Goal: Information Seeking & Learning: Learn about a topic

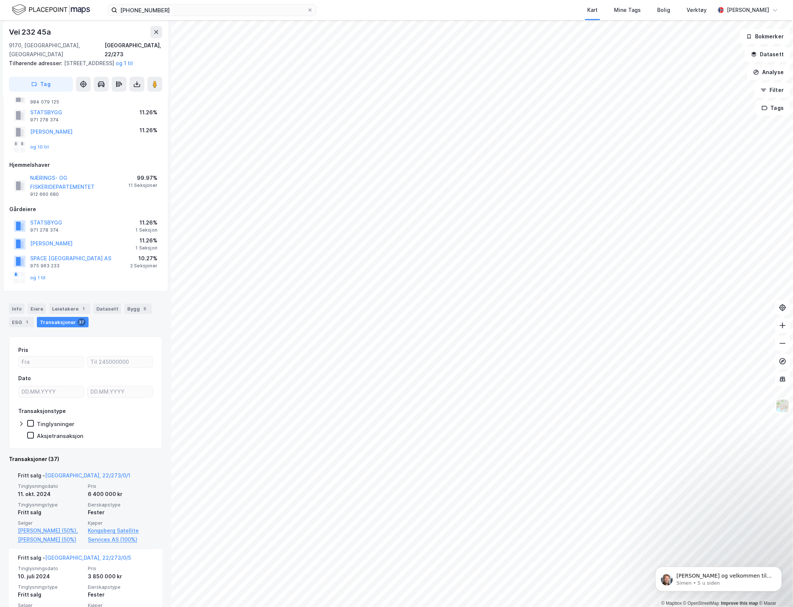
scroll to position [47, 0]
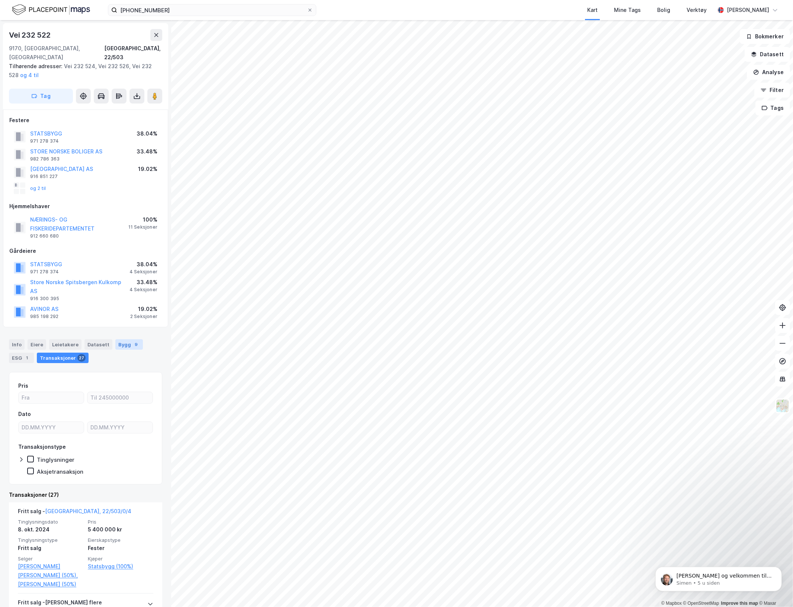
click at [132, 340] on div "9" at bounding box center [135, 343] width 7 height 7
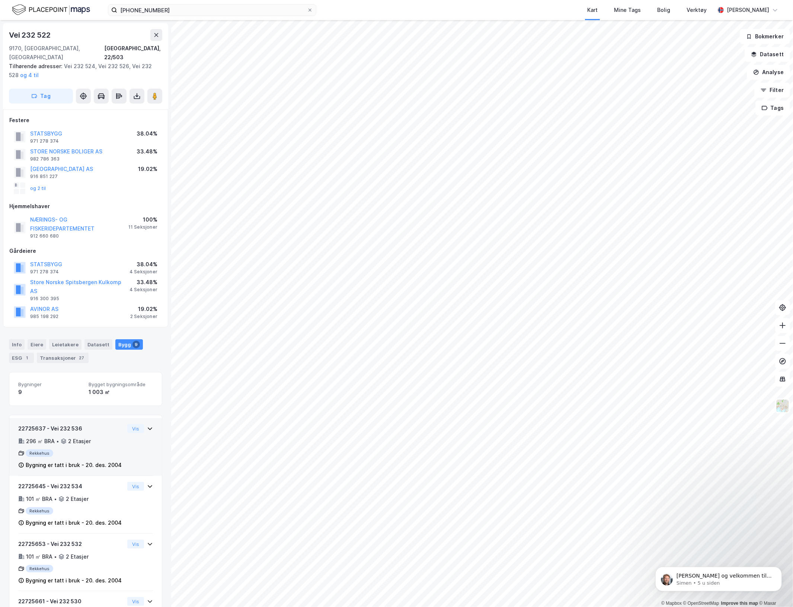
click at [64, 436] on div "2 Etasjer" at bounding box center [76, 440] width 30 height 9
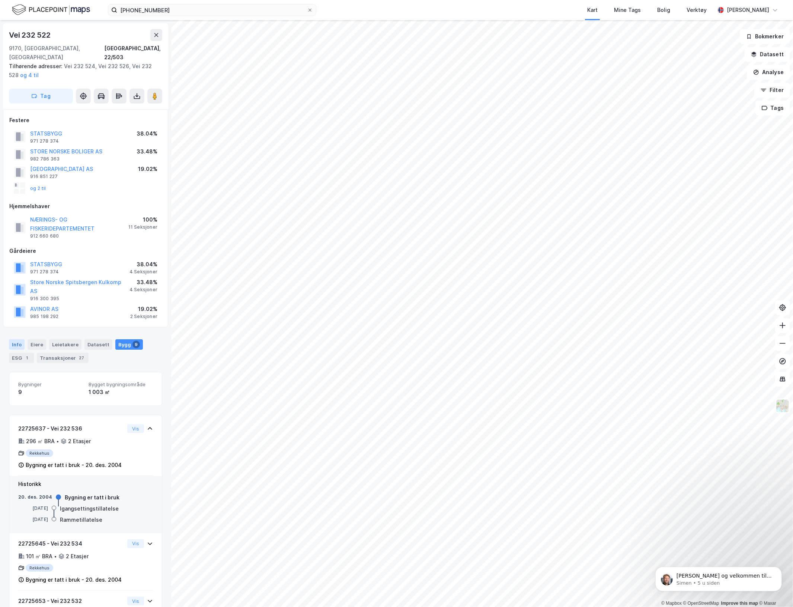
click at [11, 339] on div "Info" at bounding box center [17, 344] width 16 height 10
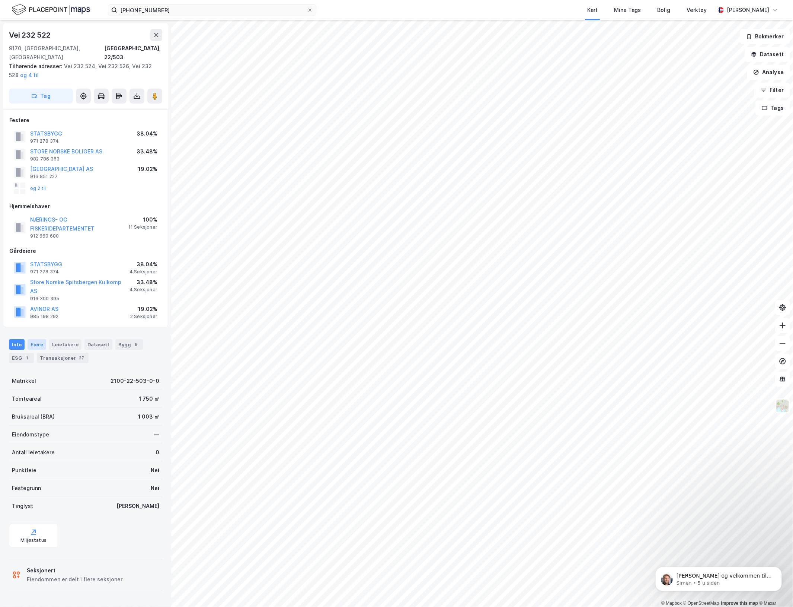
click at [35, 339] on div "Eiere" at bounding box center [37, 344] width 19 height 10
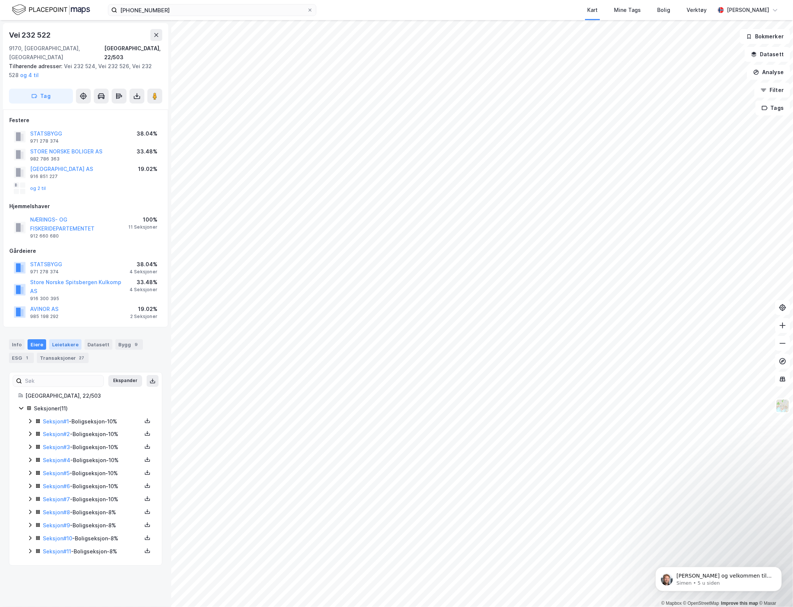
click at [62, 339] on div "Leietakere" at bounding box center [65, 344] width 32 height 10
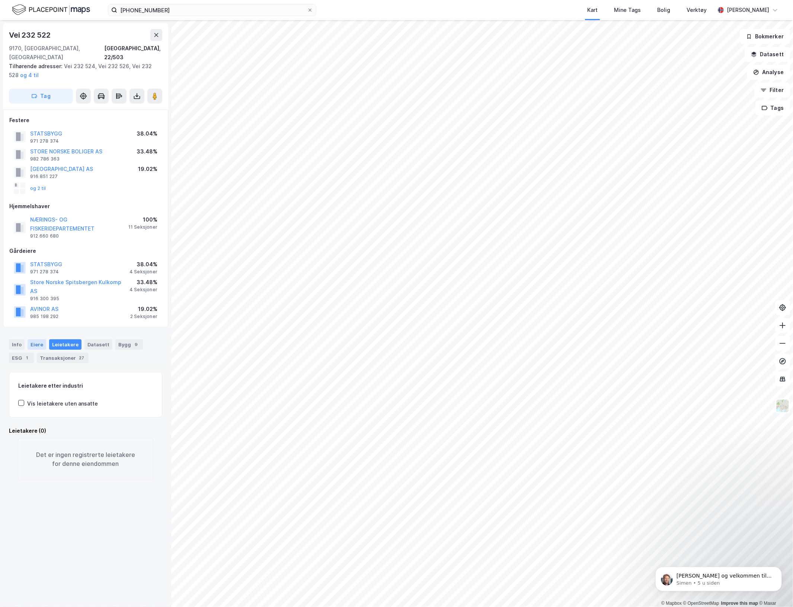
click at [34, 339] on div "Eiere" at bounding box center [37, 344] width 19 height 10
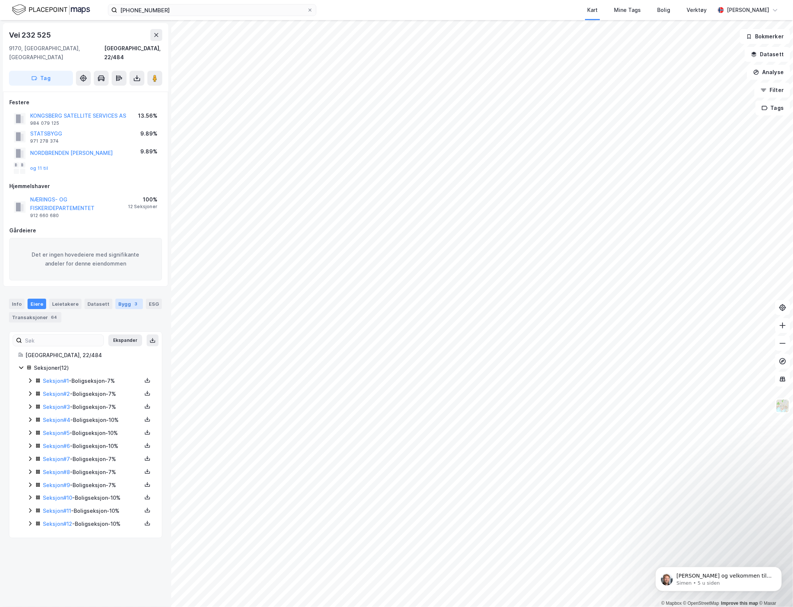
click at [125, 298] on div "Bygg 3" at bounding box center [129, 303] width 28 height 10
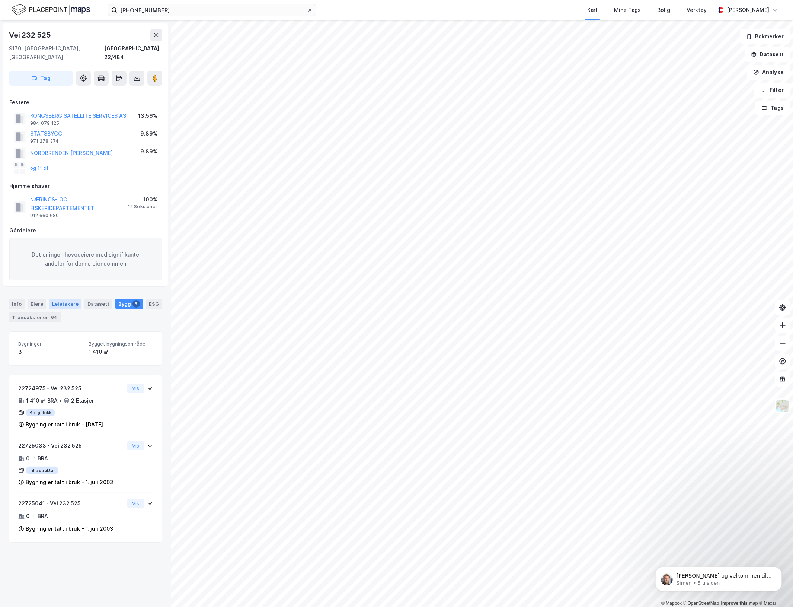
click at [66, 298] on div "Leietakere" at bounding box center [65, 303] width 32 height 10
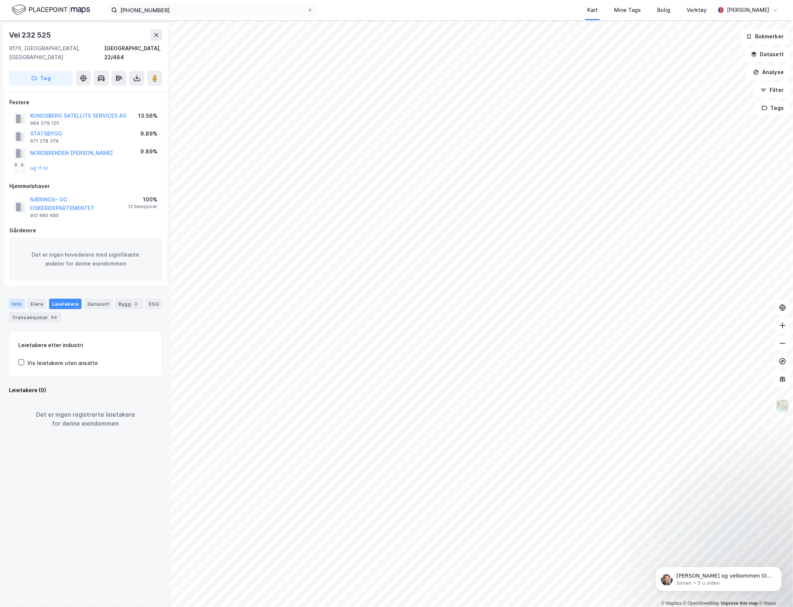
click at [9, 298] on div "Info" at bounding box center [17, 303] width 16 height 10
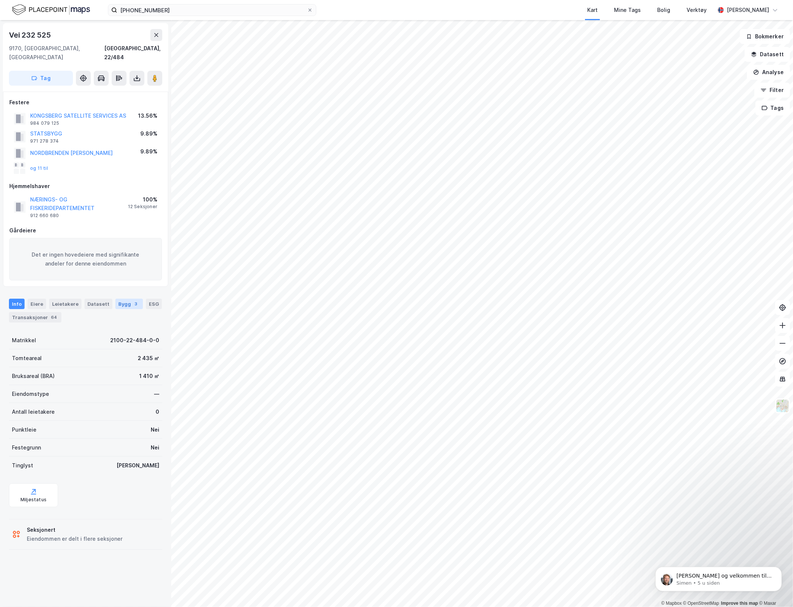
click at [118, 298] on div "Bygg 3" at bounding box center [129, 303] width 28 height 10
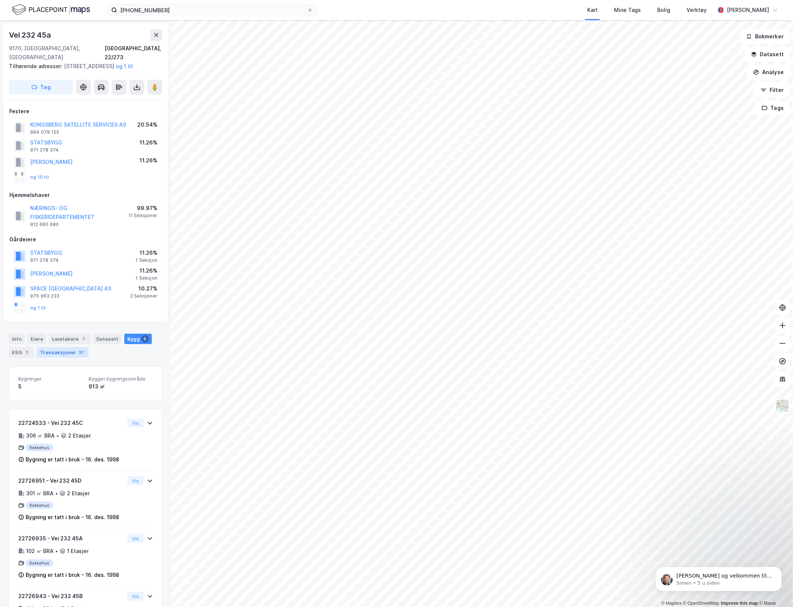
click at [77, 353] on div "37" at bounding box center [81, 351] width 8 height 7
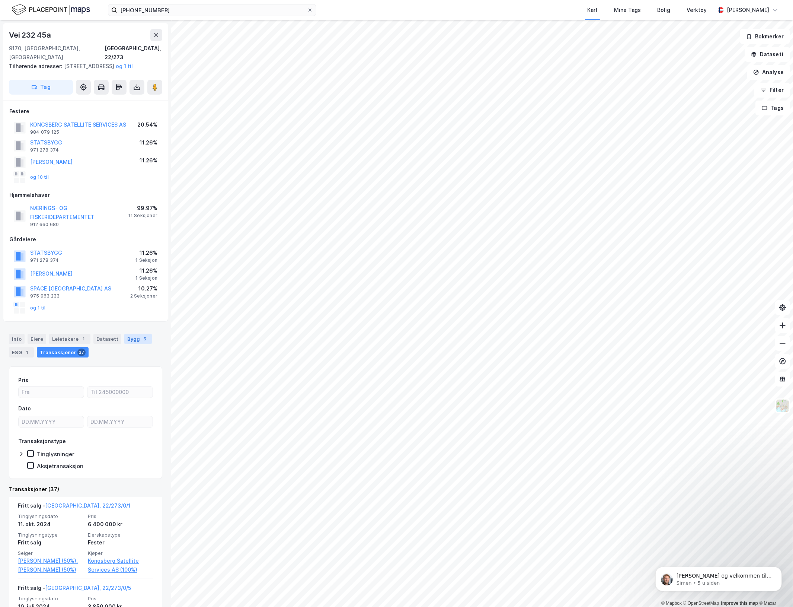
click at [141, 339] on div "5" at bounding box center [144, 338] width 7 height 7
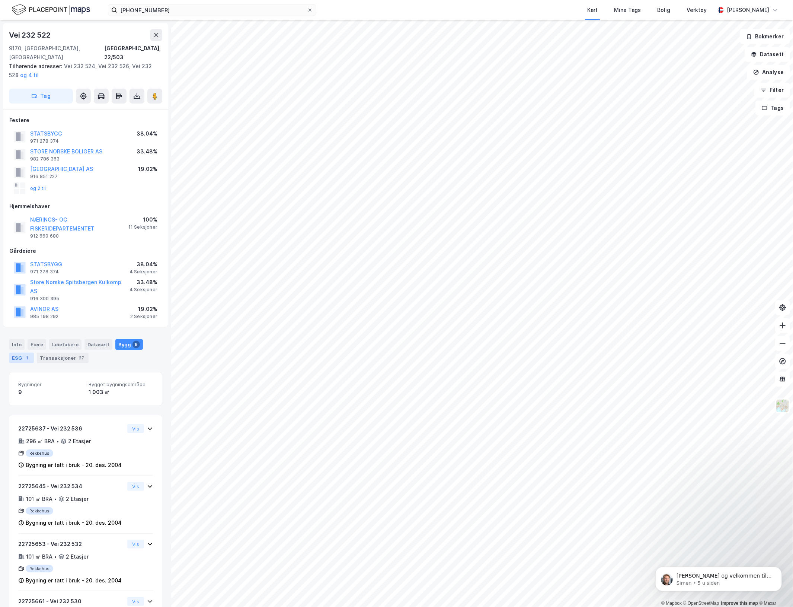
click at [23, 354] on div "1" at bounding box center [26, 357] width 7 height 7
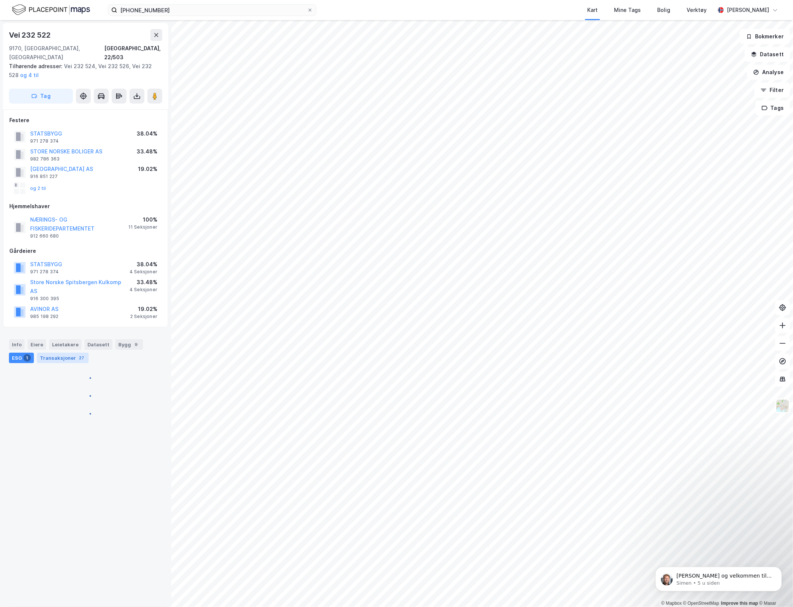
click at [56, 352] on div "Transaksjoner 27" at bounding box center [63, 357] width 52 height 10
